Goal: Navigation & Orientation: Go to known website

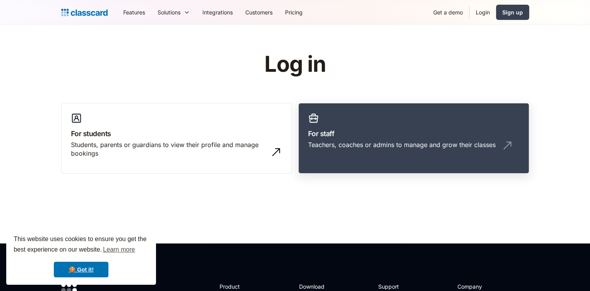
click at [504, 142] on img at bounding box center [507, 145] width 12 height 12
click at [508, 147] on img at bounding box center [507, 145] width 12 height 12
